Goal: Task Accomplishment & Management: Manage account settings

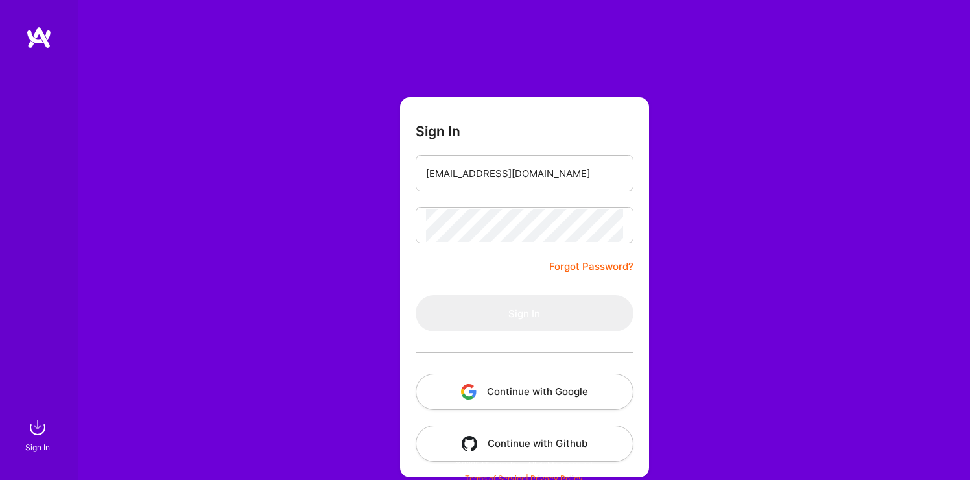
click at [532, 389] on button "Continue with Google" at bounding box center [525, 392] width 218 height 36
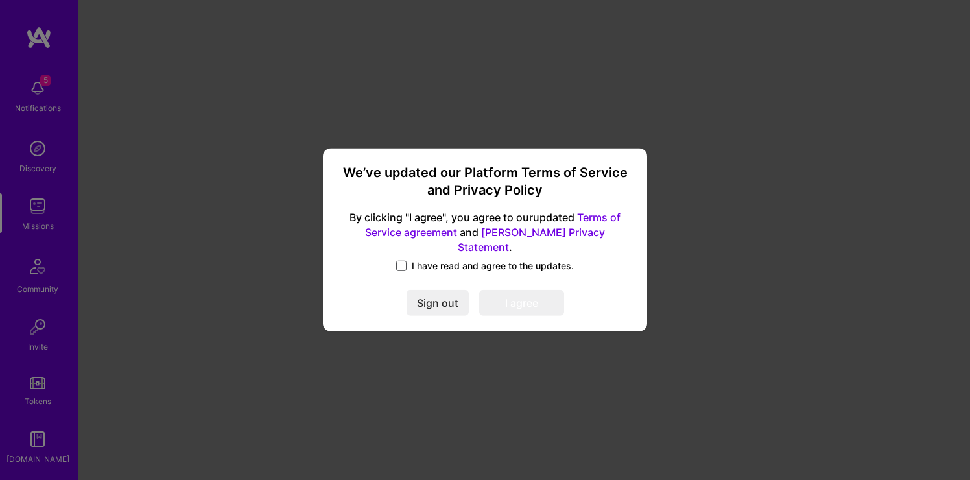
click at [404, 261] on span at bounding box center [401, 266] width 10 height 10
click at [0, 0] on input "I have read and agree to the updates." at bounding box center [0, 0] width 0 height 0
click at [511, 298] on button "I agree" at bounding box center [521, 304] width 85 height 26
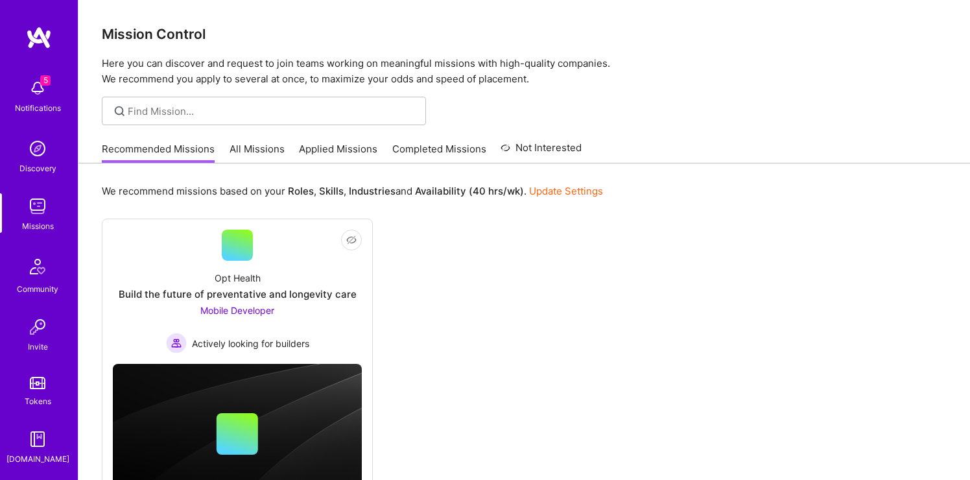
scroll to position [67, 0]
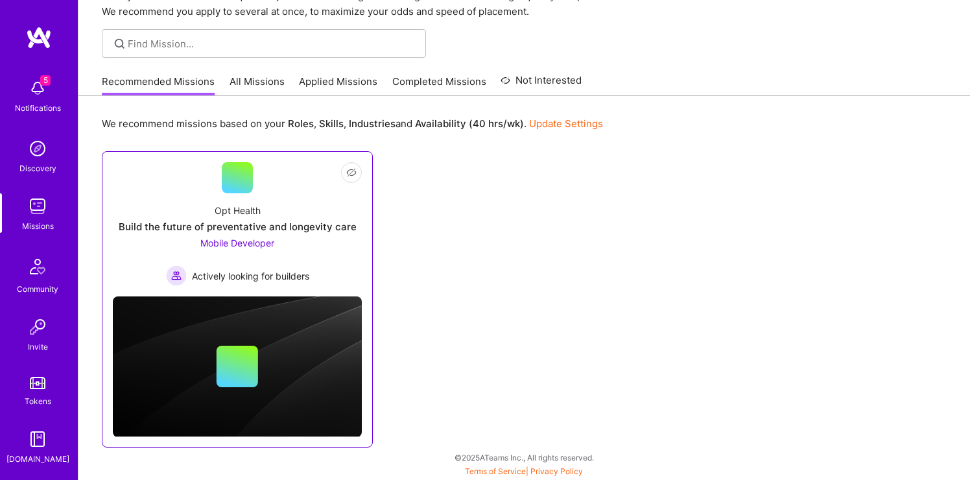
click at [252, 226] on div "Build the future of preventative and longevity care" at bounding box center [238, 227] width 238 height 14
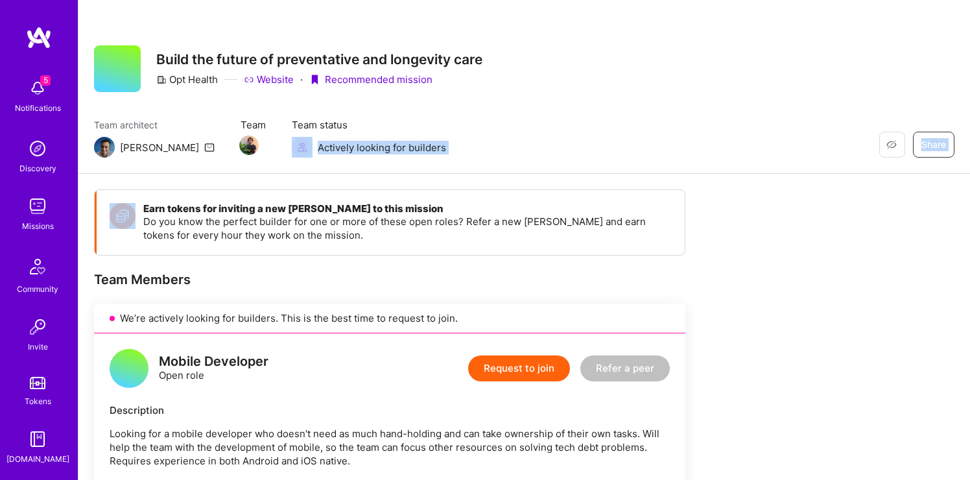
drag, startPoint x: 342, startPoint y: 127, endPoint x: 375, endPoint y: 180, distance: 62.1
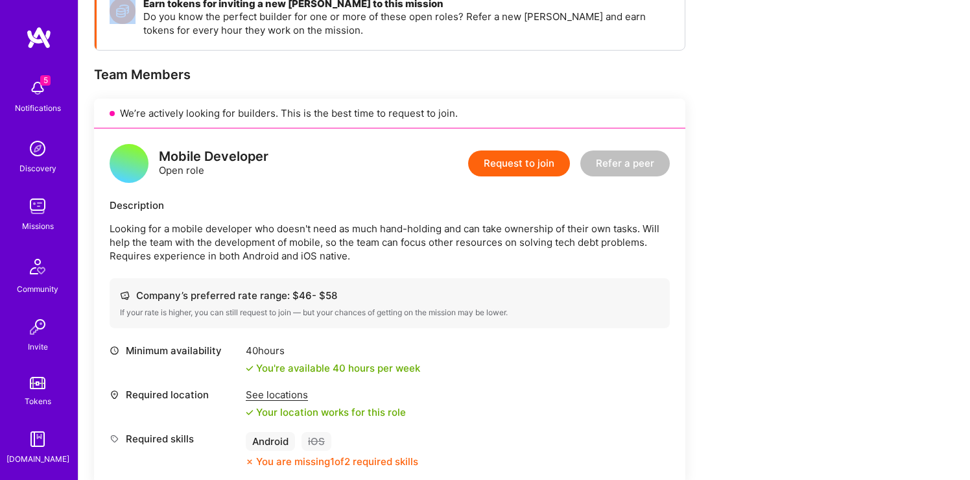
scroll to position [222, 0]
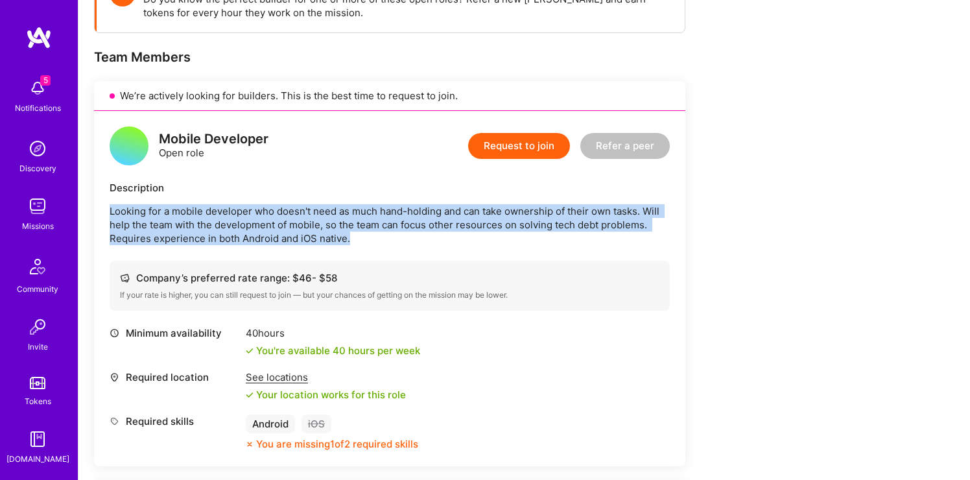
drag, startPoint x: 327, startPoint y: 199, endPoint x: 383, endPoint y: 276, distance: 95.2
click at [383, 275] on div "Mobile Developer Open role Request to join Refer a peer Description Looking for…" at bounding box center [389, 288] width 591 height 355
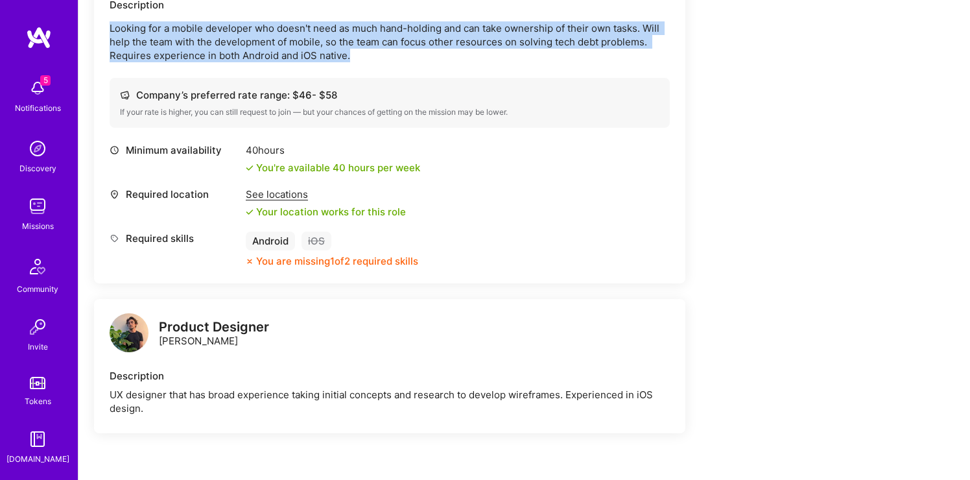
scroll to position [422, 0]
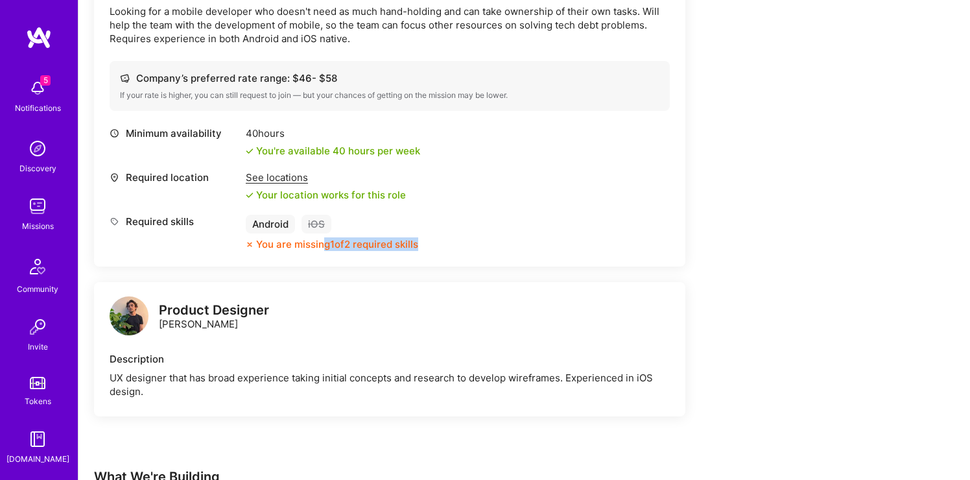
drag, startPoint x: 323, startPoint y: 245, endPoint x: 405, endPoint y: 258, distance: 83.4
click at [405, 258] on div "Minimum availability 40 hours You're available 40 hours per week Required locat…" at bounding box center [390, 194] width 560 height 137
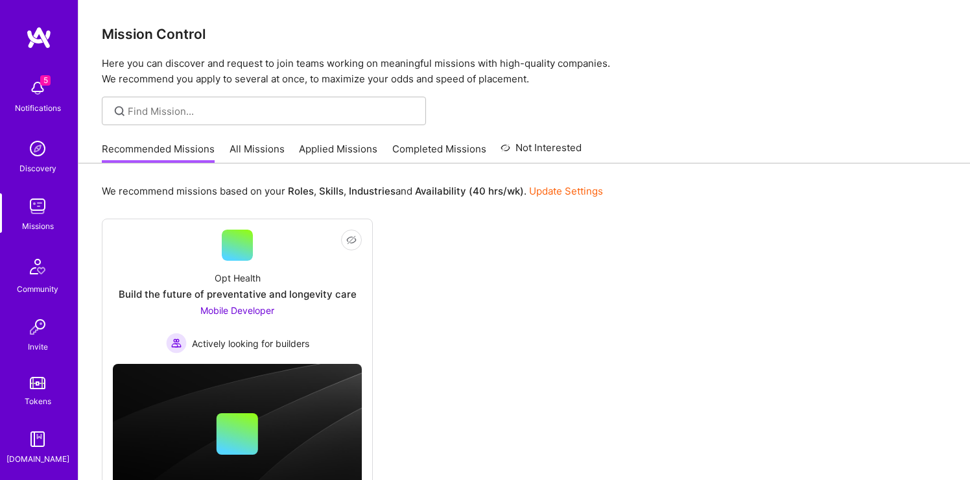
scroll to position [67, 0]
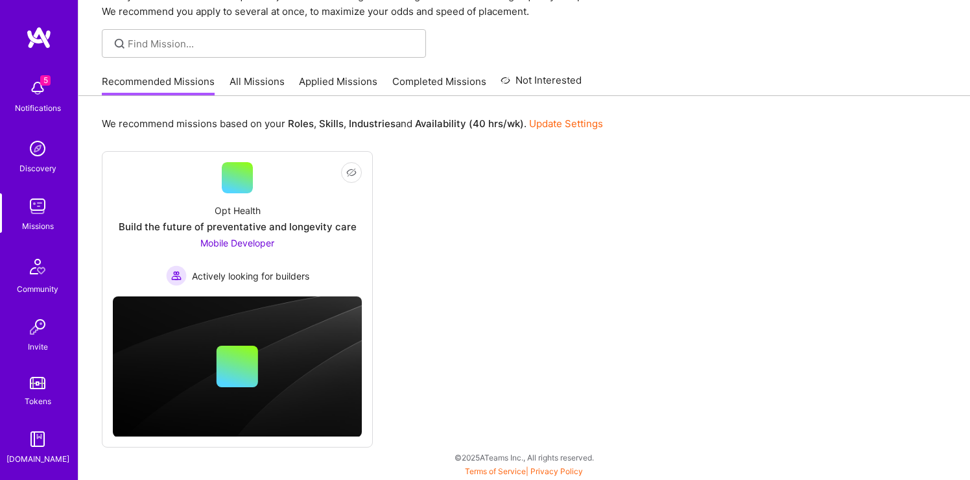
click at [551, 120] on link "Update Settings" at bounding box center [566, 123] width 74 height 12
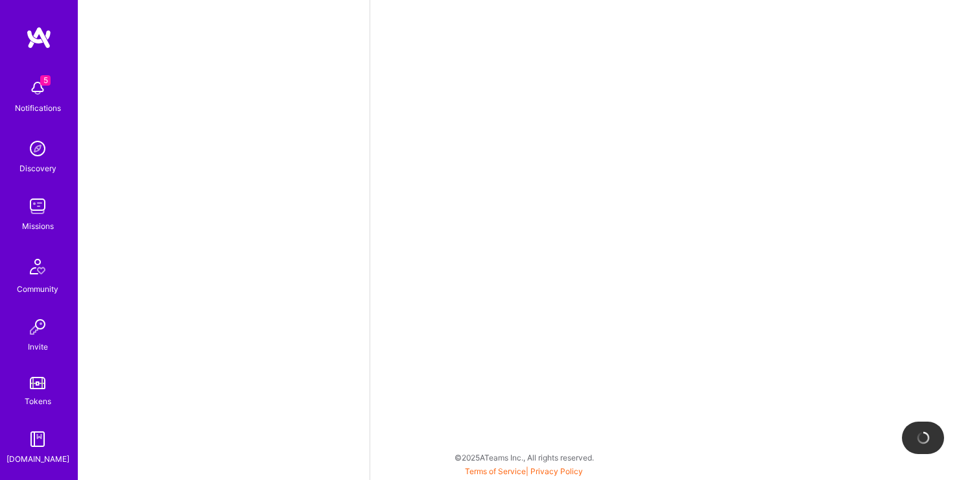
select select "PL"
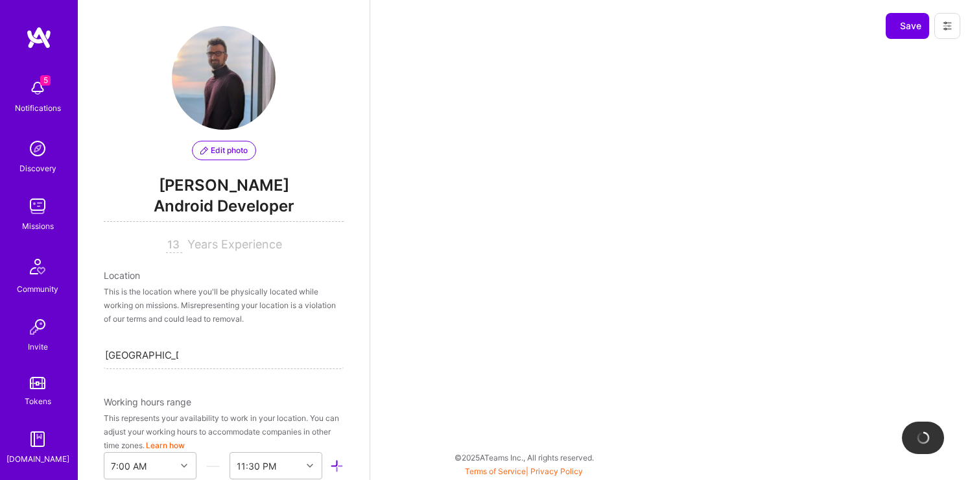
scroll to position [517, 0]
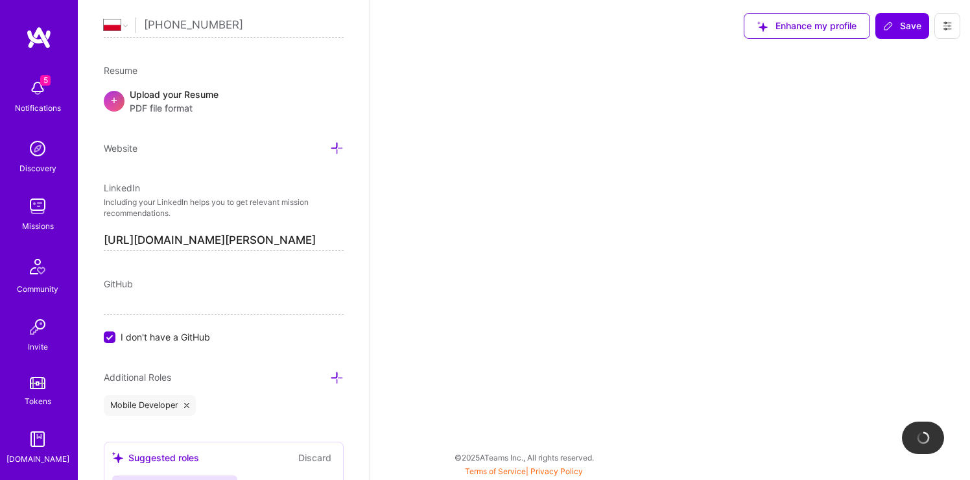
click at [40, 99] on img at bounding box center [38, 88] width 26 height 26
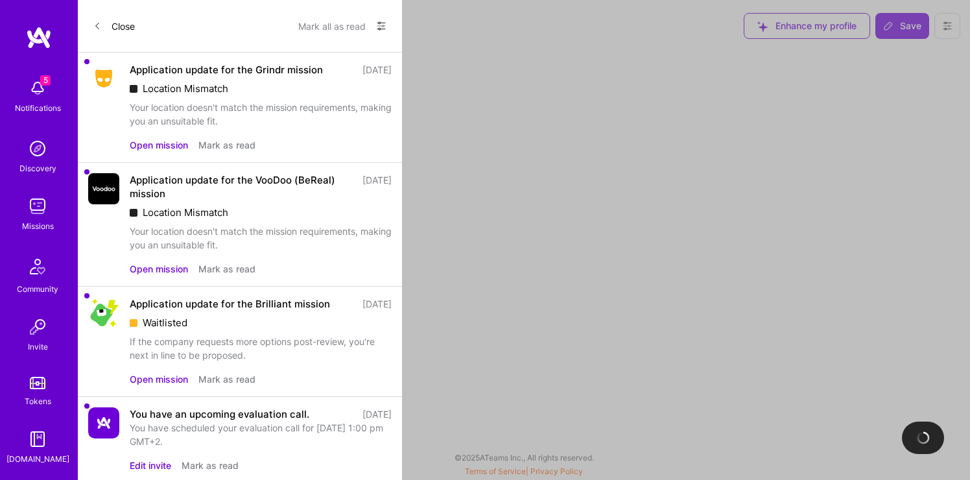
select select "Right Now"
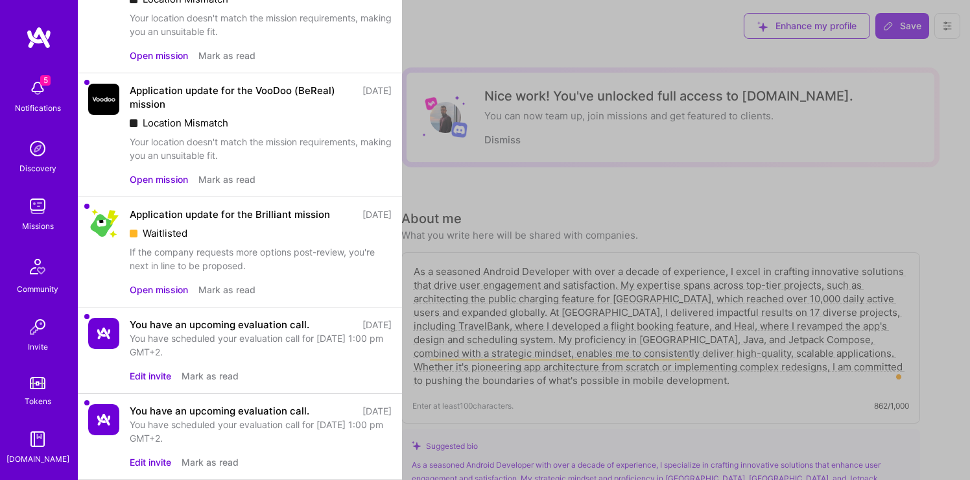
scroll to position [0, 0]
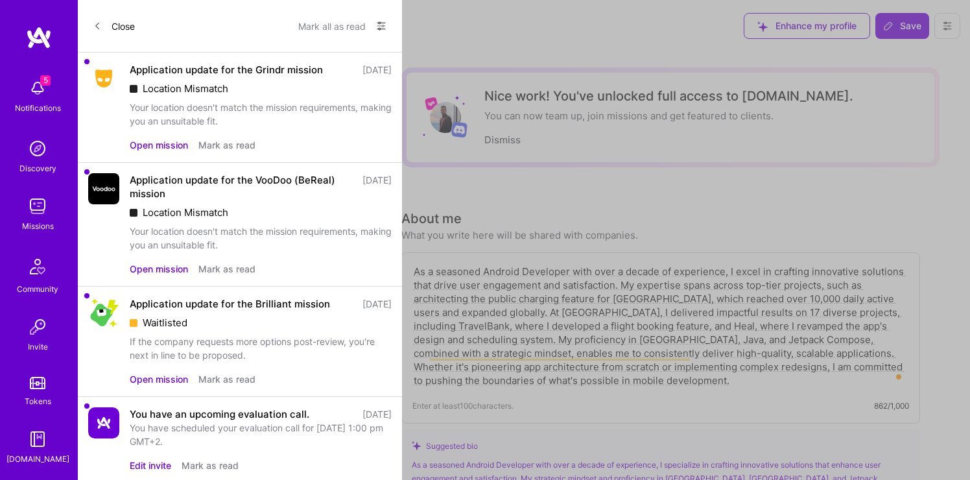
click at [119, 23] on button "Close" at bounding box center [114, 26] width 42 height 21
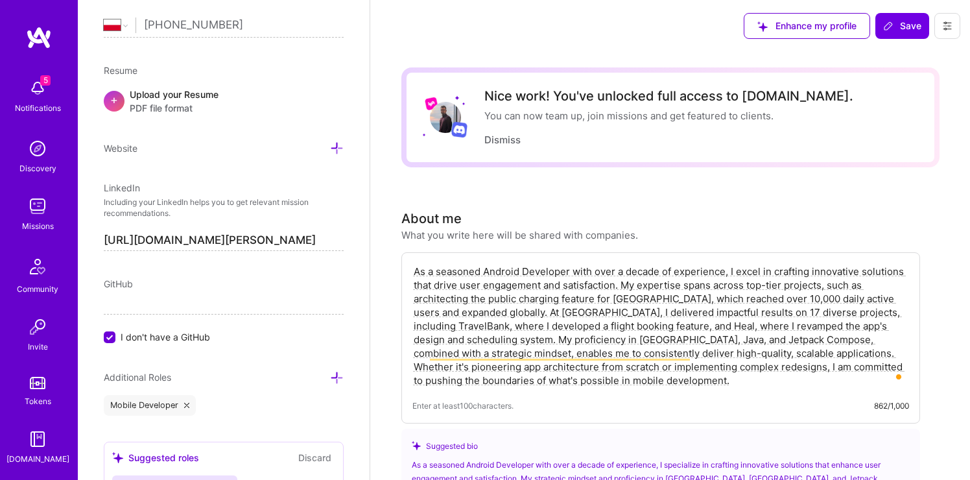
click at [950, 27] on icon at bounding box center [947, 26] width 10 height 10
click at [914, 59] on button "Settings" at bounding box center [911, 55] width 97 height 33
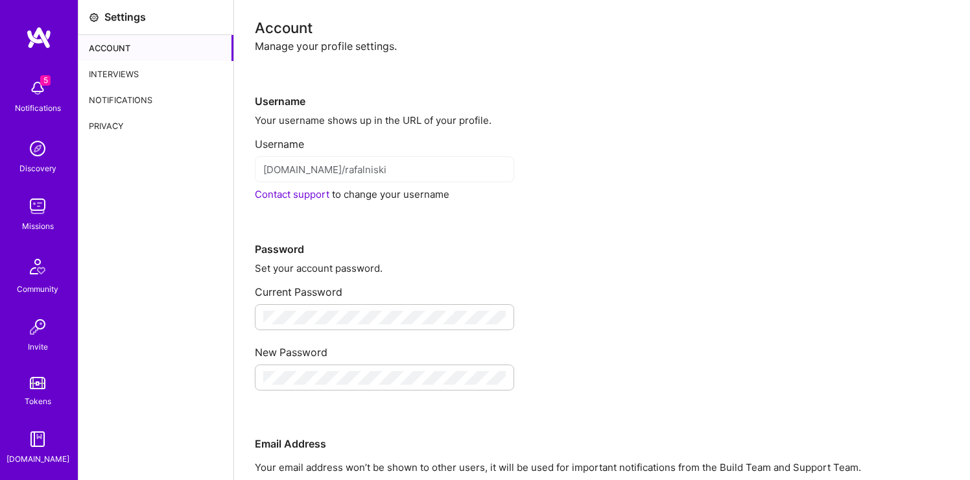
click at [143, 104] on div "Notifications" at bounding box center [155, 100] width 155 height 26
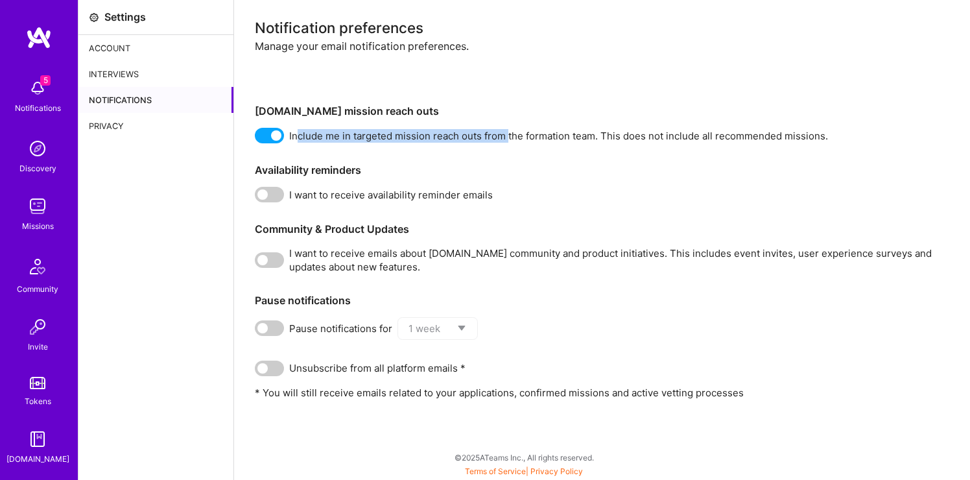
drag, startPoint x: 298, startPoint y: 135, endPoint x: 503, endPoint y: 132, distance: 204.3
click at [504, 132] on span "Include me in targeted mission reach outs from the formation team. This does no…" at bounding box center [558, 136] width 539 height 14
click at [503, 132] on span "Include me in targeted mission reach outs from the formation team. This does no…" at bounding box center [558, 136] width 539 height 14
click at [156, 73] on div "Interviews" at bounding box center [155, 74] width 155 height 26
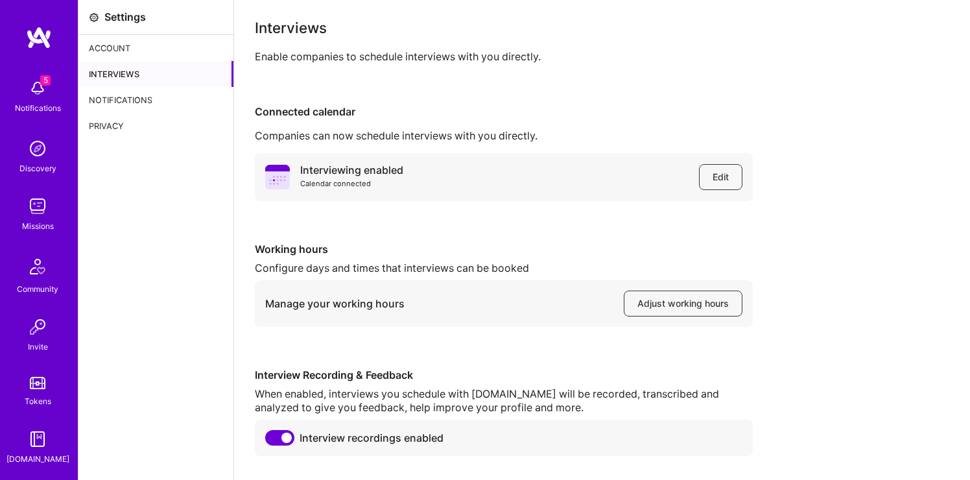
click at [156, 58] on div "Account" at bounding box center [155, 48] width 155 height 26
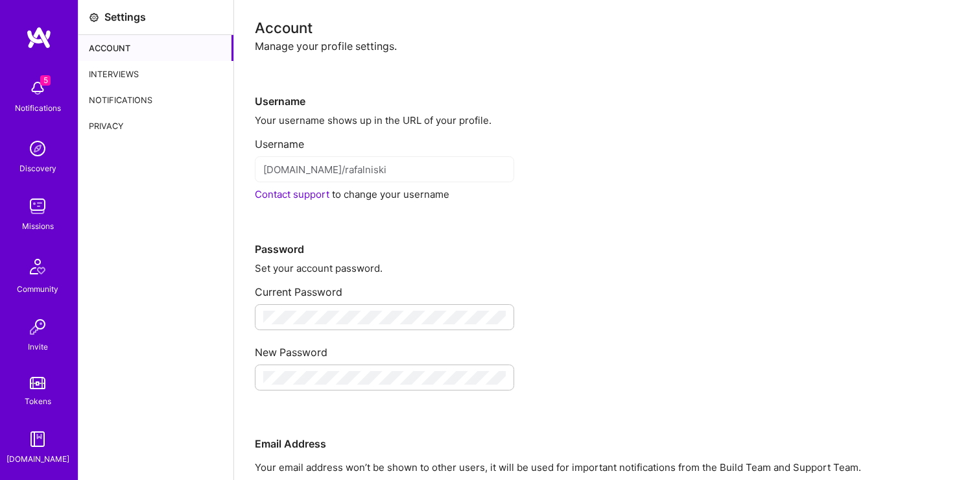
click at [45, 179] on div "5 Notifications Discovery Missions Community Invite Tokens [DOMAIN_NAME]" at bounding box center [39, 269] width 78 height 393
click at [38, 153] on img at bounding box center [38, 149] width 26 height 26
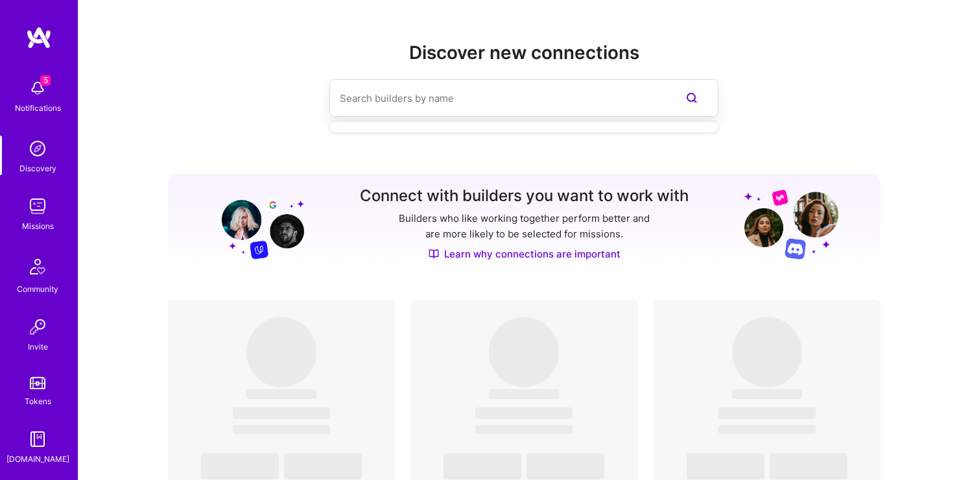
click at [412, 95] on input at bounding box center [498, 98] width 316 height 33
click at [37, 226] on div "Missions" at bounding box center [38, 226] width 32 height 14
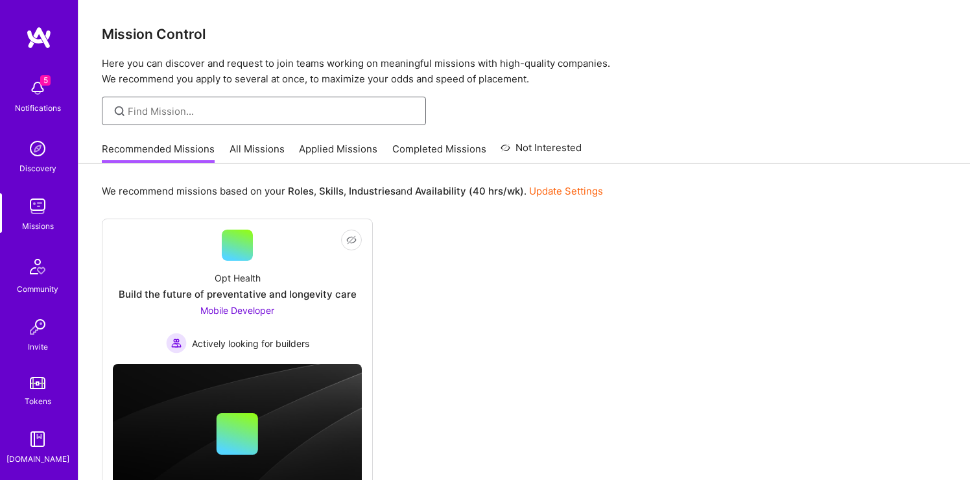
click at [298, 112] on input at bounding box center [272, 111] width 289 height 14
type input "android"
click at [190, 110] on input "android" at bounding box center [272, 111] width 289 height 14
click at [255, 138] on div "Recommended Missions All Missions Applied Missions Completed Missions Not Inter…" at bounding box center [342, 148] width 480 height 28
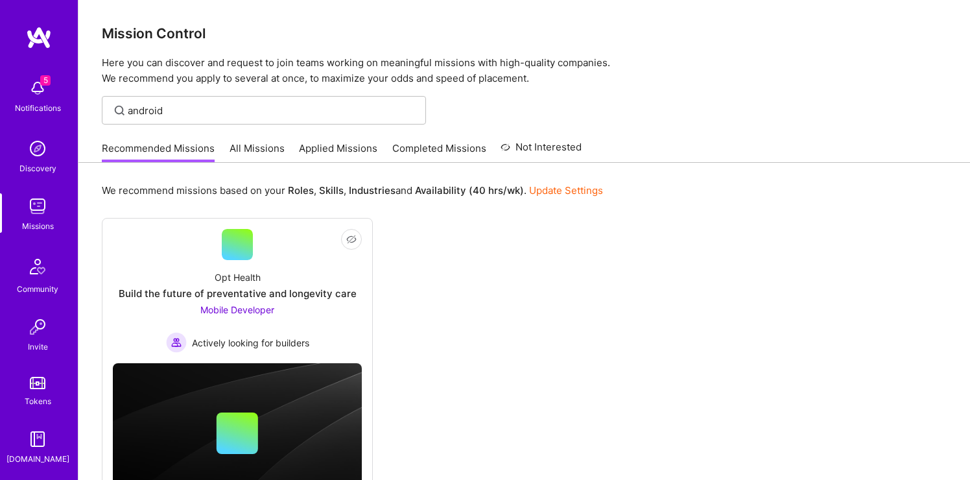
click at [255, 147] on link "All Missions" at bounding box center [257, 151] width 55 height 21
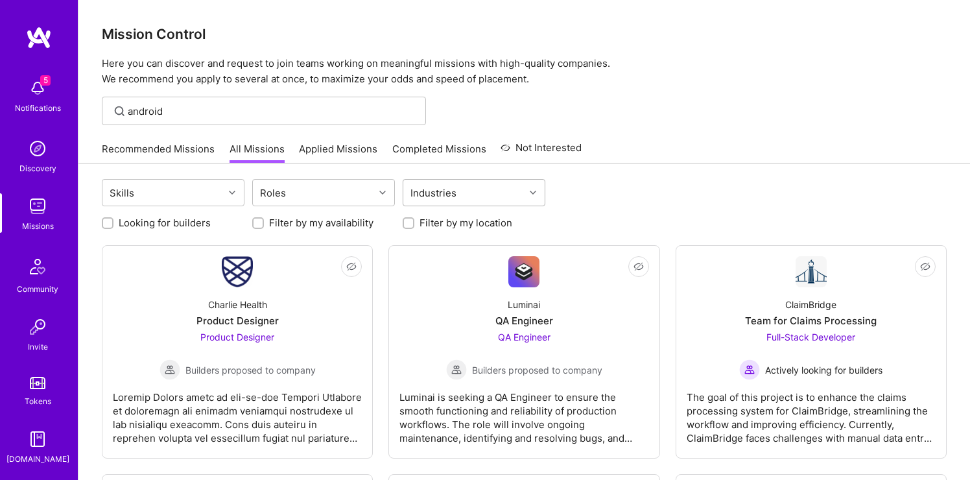
click at [430, 193] on div "Industries" at bounding box center [433, 193] width 53 height 19
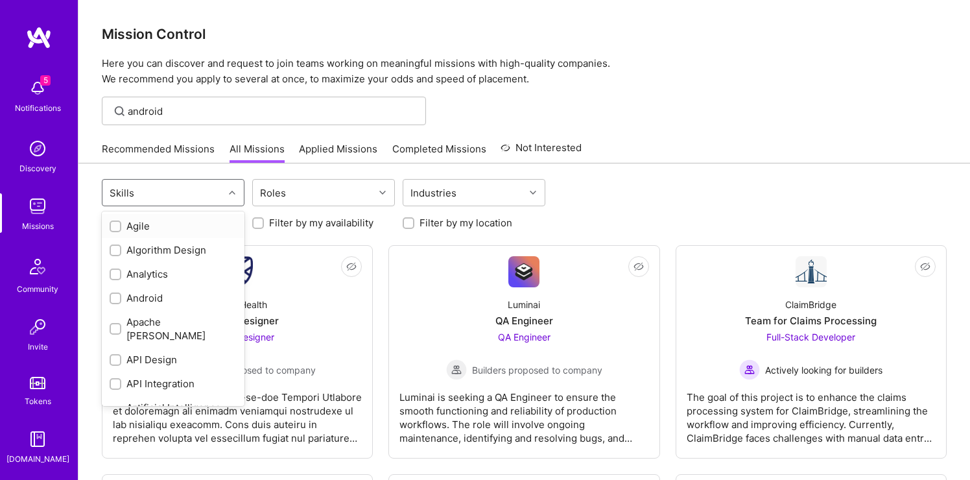
click at [185, 193] on div "Skills" at bounding box center [162, 193] width 121 height 26
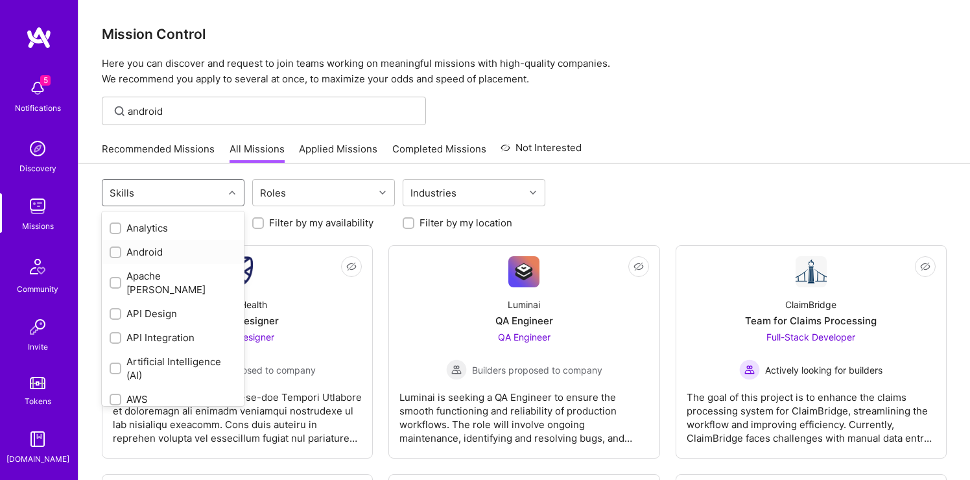
click at [119, 253] on input "checkbox" at bounding box center [116, 252] width 9 height 9
checkbox input "true"
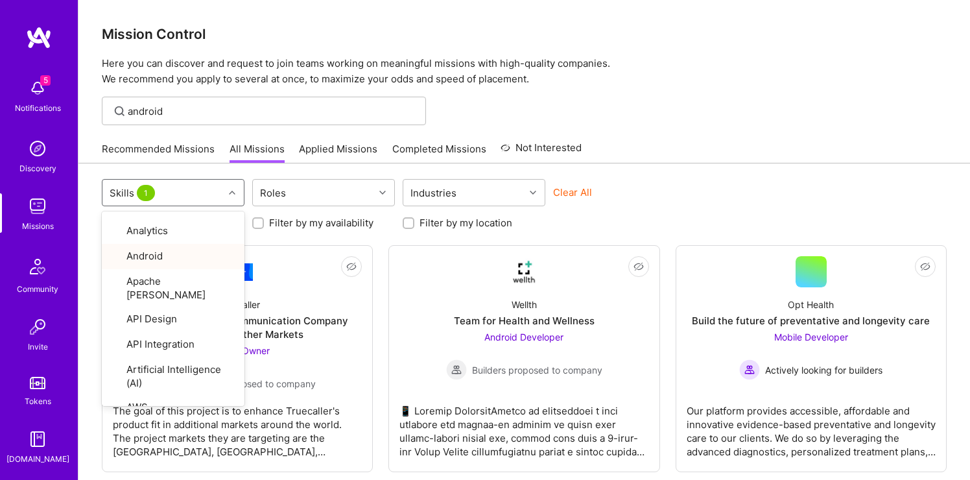
click at [83, 256] on div "option Android, selected. option Android focused, 4 of 81. 81 results available…" at bounding box center [524, 355] width 892 height 384
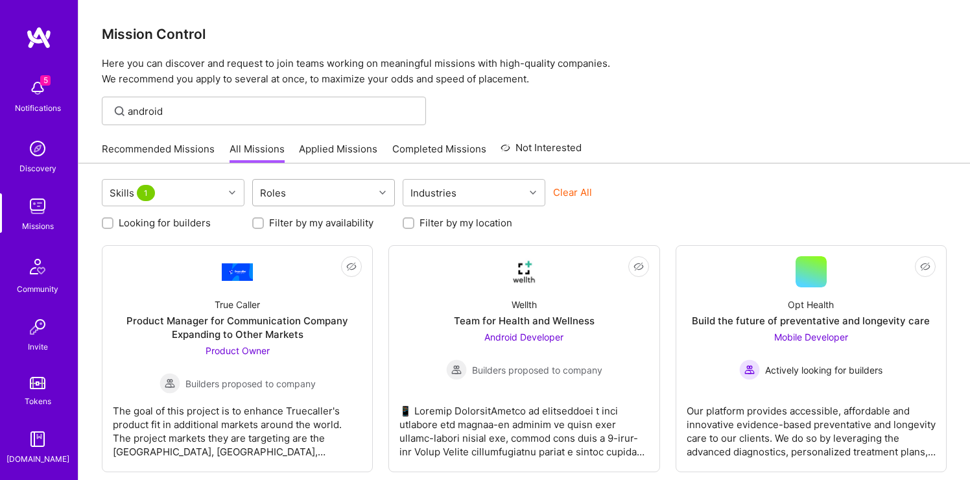
click at [315, 195] on div "Roles" at bounding box center [313, 193] width 121 height 26
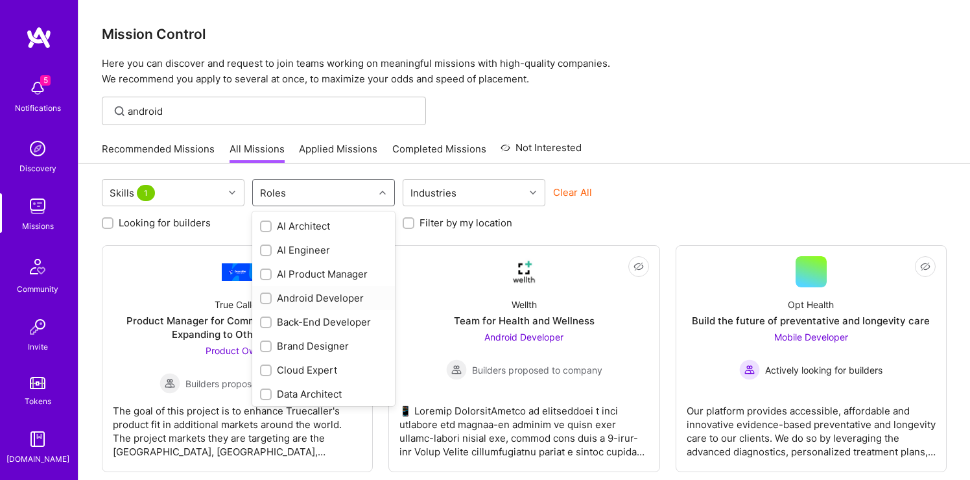
click at [324, 291] on div "Android Developer" at bounding box center [323, 298] width 143 height 24
checkbox input "true"
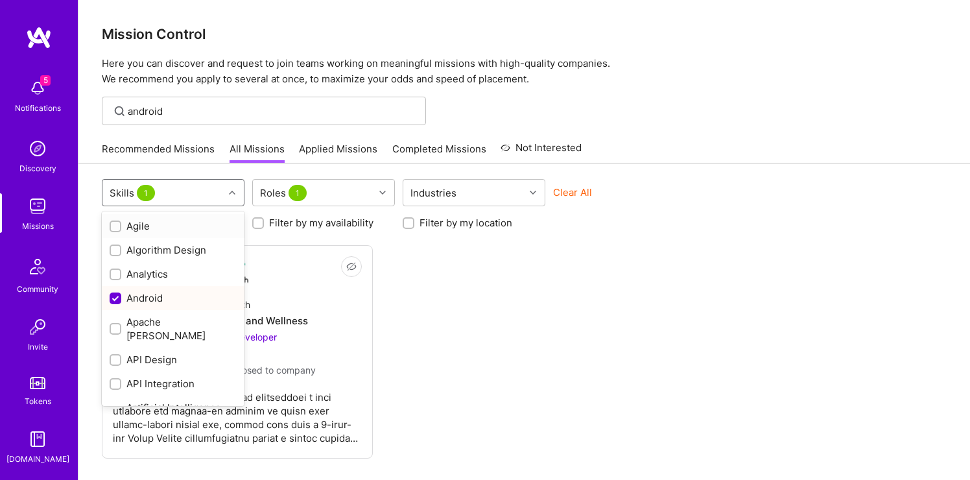
click at [146, 196] on span "1" at bounding box center [146, 193] width 18 height 16
click at [143, 301] on div "Android" at bounding box center [173, 298] width 127 height 14
checkbox input "false"
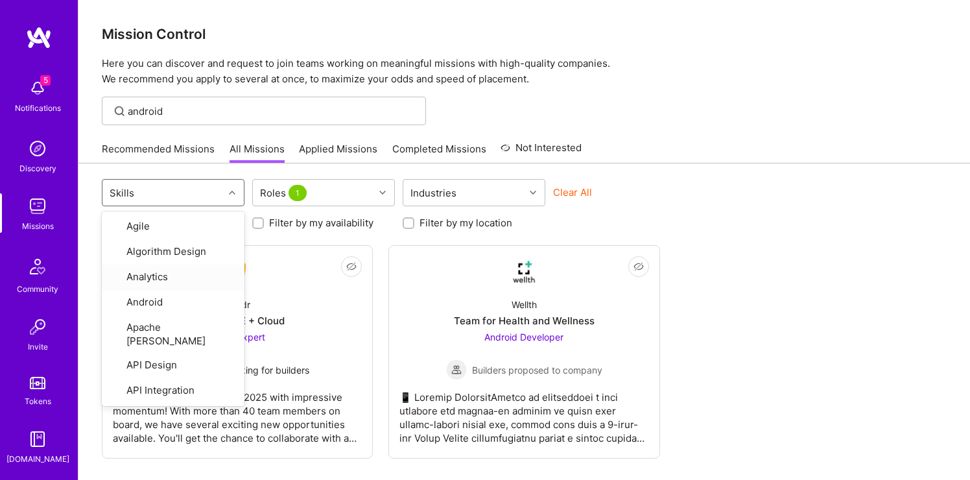
click at [86, 276] on div "option Android, deselected. option Analytics focused, 3 of 81. 81 results avail…" at bounding box center [524, 355] width 892 height 384
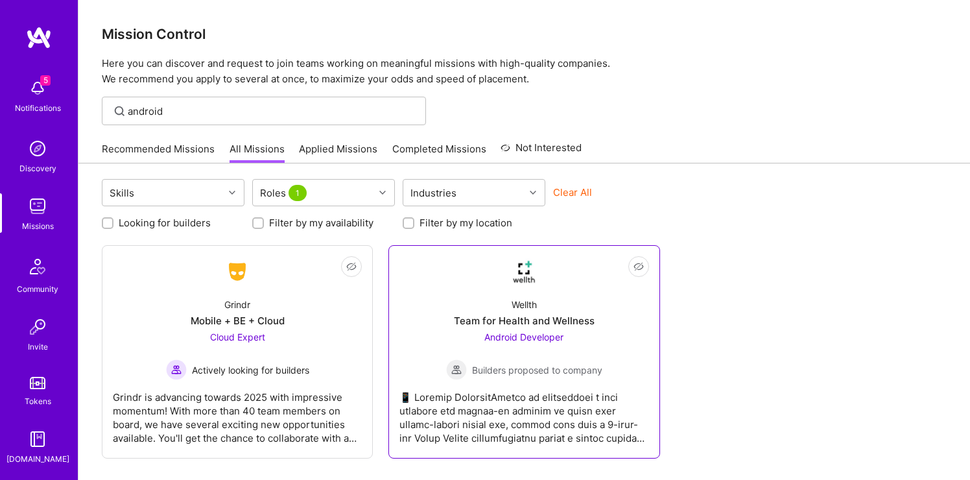
scroll to position [67, 0]
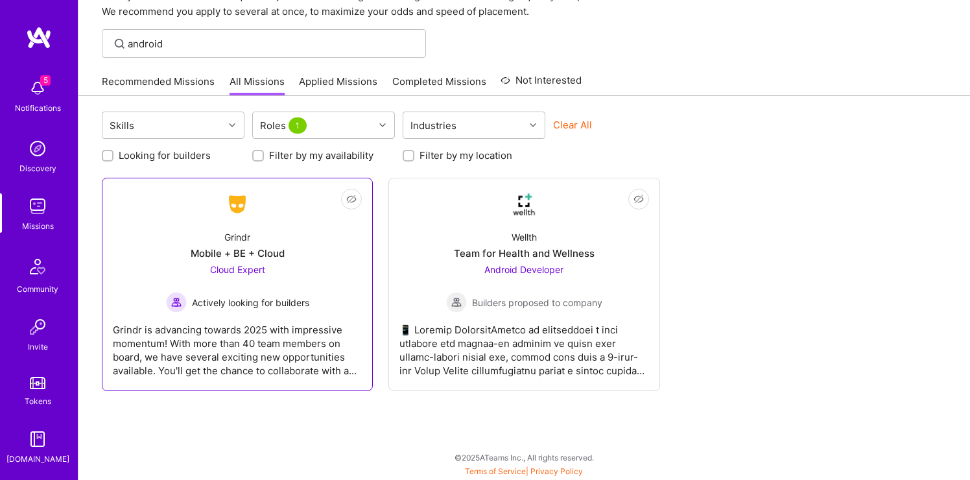
click at [289, 342] on div "Grindr is advancing towards 2025 with impressive momentum! With more than 40 te…" at bounding box center [237, 345] width 249 height 65
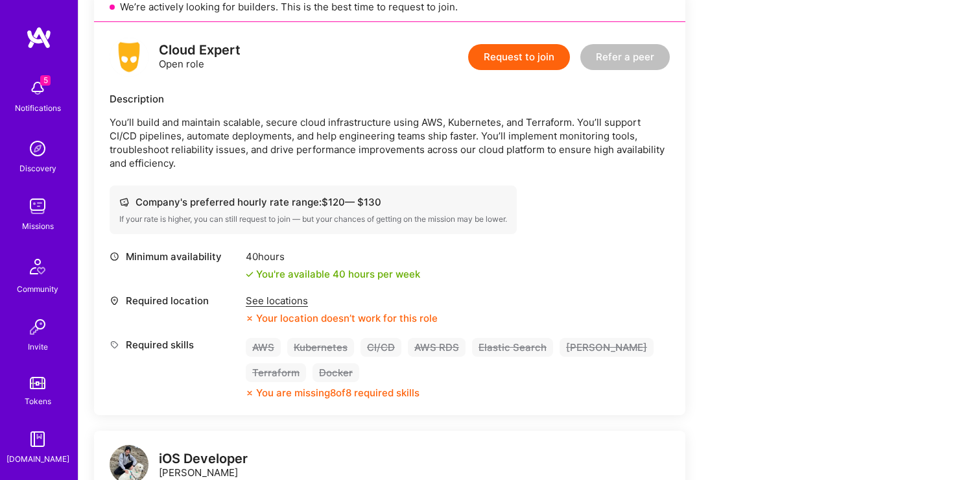
scroll to position [310, 0]
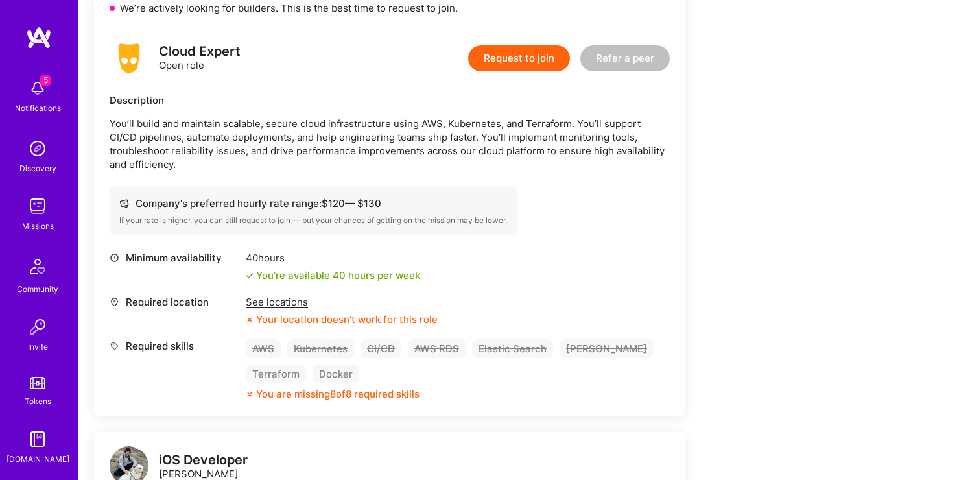
click at [284, 295] on div "See locations" at bounding box center [342, 302] width 192 height 14
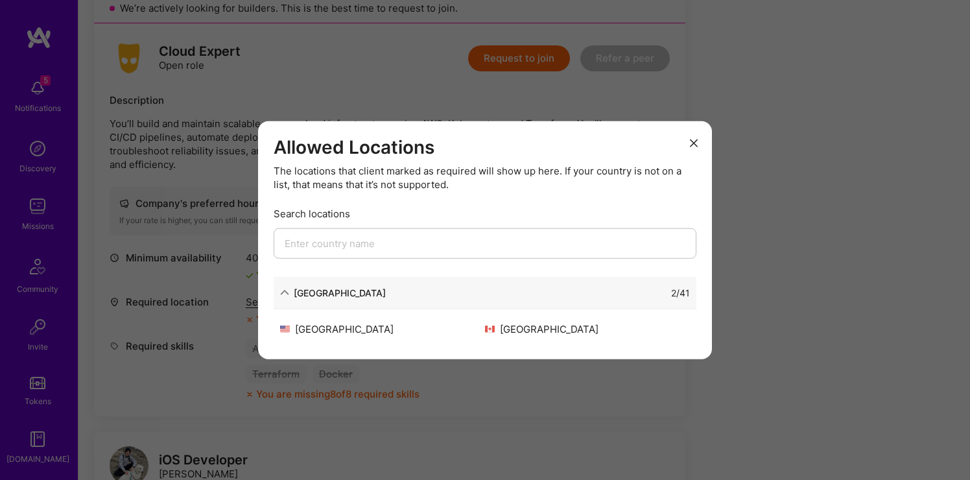
click at [705, 147] on div "Allowed Locations The locations that client marked as required will show up her…" at bounding box center [485, 240] width 454 height 238
click at [691, 142] on icon "modal" at bounding box center [694, 143] width 8 height 8
